Goal: Navigation & Orientation: Find specific page/section

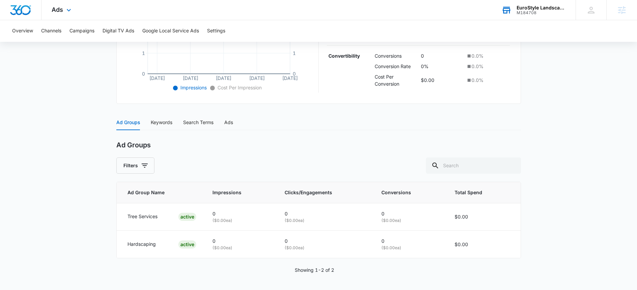
click at [544, 17] on div "EuroStyle Landscaping M184708 Your Accounts View All" at bounding box center [533, 10] width 84 height 20
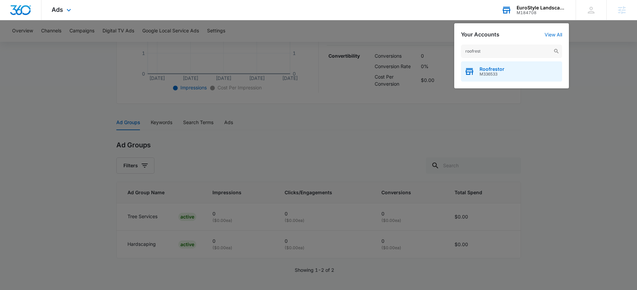
type input "roofrest"
click at [502, 69] on span "Roofrestor" at bounding box center [492, 68] width 25 height 5
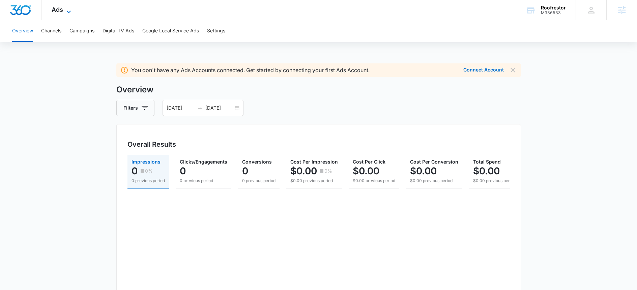
click at [62, 12] on span "Ads" at bounding box center [57, 9] width 11 height 7
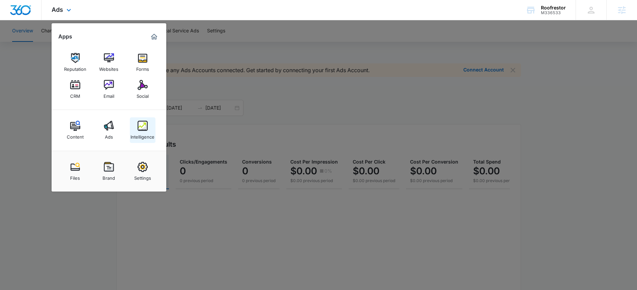
click at [149, 132] on div "Intelligence" at bounding box center [143, 135] width 24 height 9
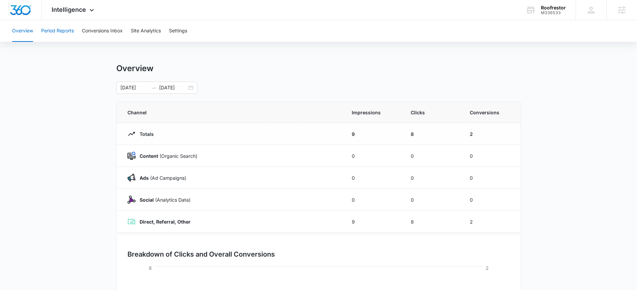
click at [66, 30] on button "Period Reports" at bounding box center [57, 31] width 33 height 22
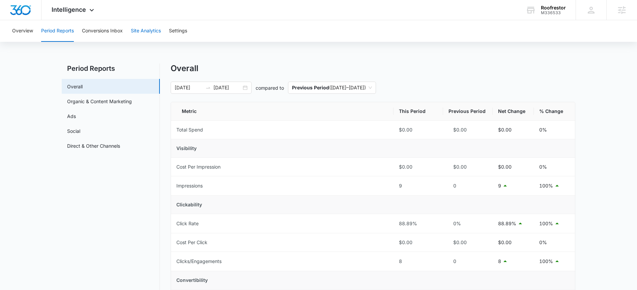
click at [154, 33] on button "Site Analytics" at bounding box center [146, 31] width 30 height 22
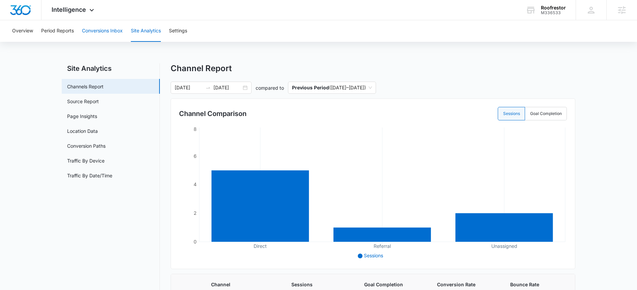
click at [89, 36] on button "Conversions Inbox" at bounding box center [102, 31] width 41 height 22
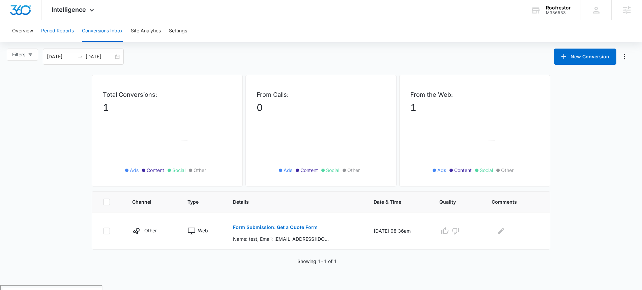
click at [61, 25] on button "Period Reports" at bounding box center [57, 31] width 33 height 22
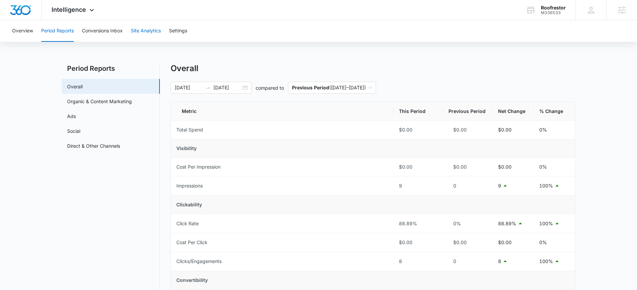
click at [134, 35] on button "Site Analytics" at bounding box center [146, 31] width 30 height 22
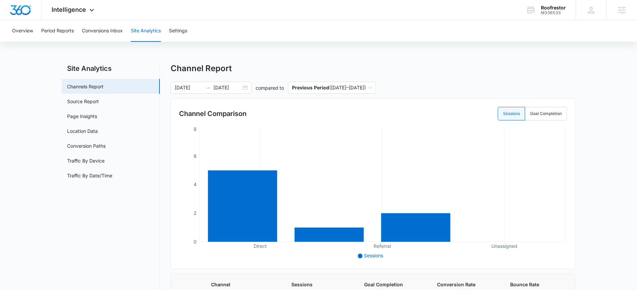
click at [107, 32] on button "Conversions Inbox" at bounding box center [102, 31] width 41 height 22
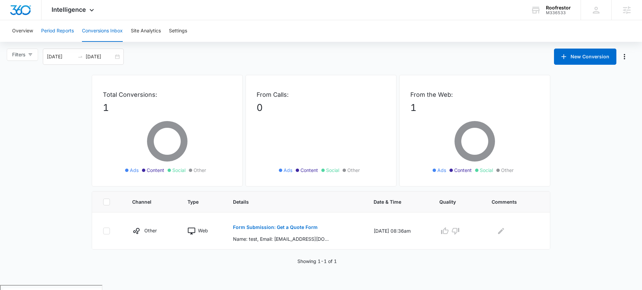
click at [67, 27] on button "Period Reports" at bounding box center [57, 31] width 33 height 22
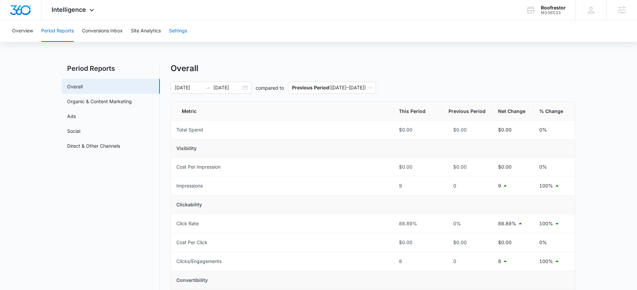
click at [178, 34] on button "Settings" at bounding box center [178, 31] width 18 height 22
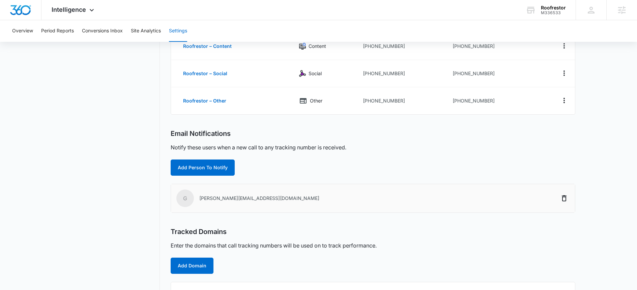
scroll to position [57, 0]
